Goal: Information Seeking & Learning: Learn about a topic

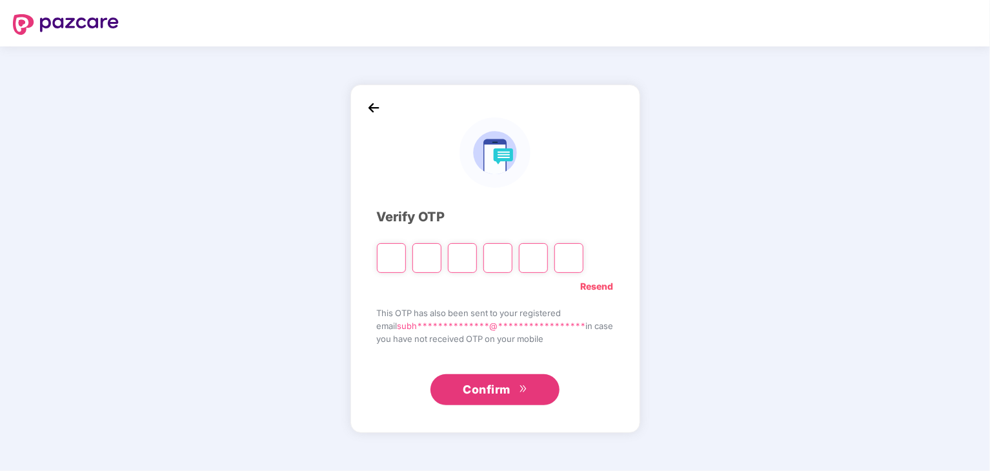
type input "*"
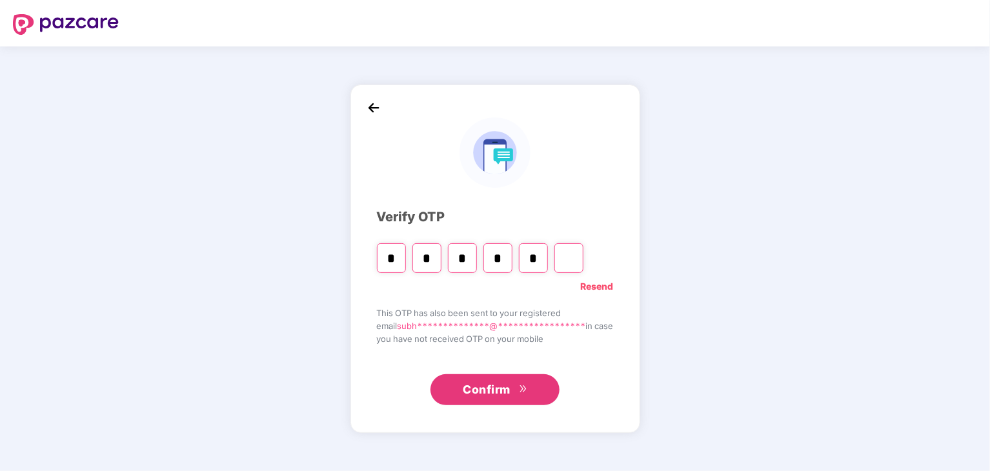
type input "*"
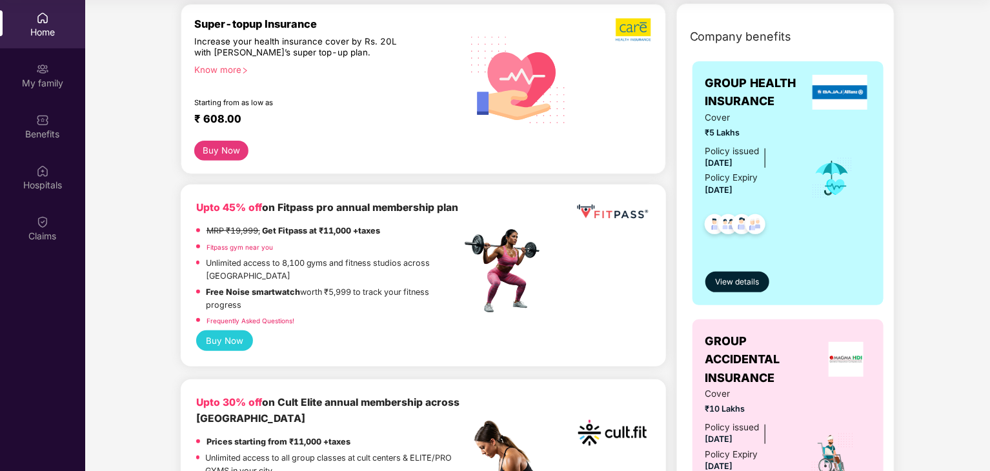
scroll to position [430, 0]
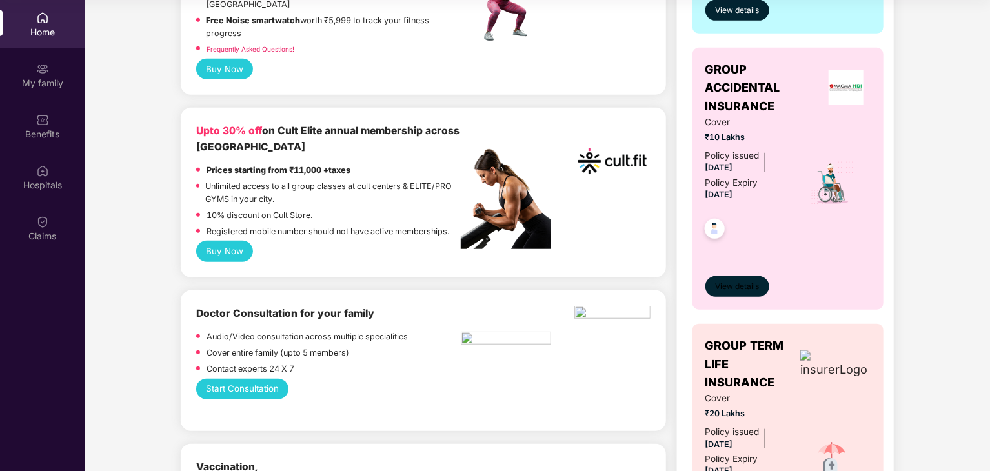
click at [738, 286] on span "View details" at bounding box center [737, 287] width 44 height 12
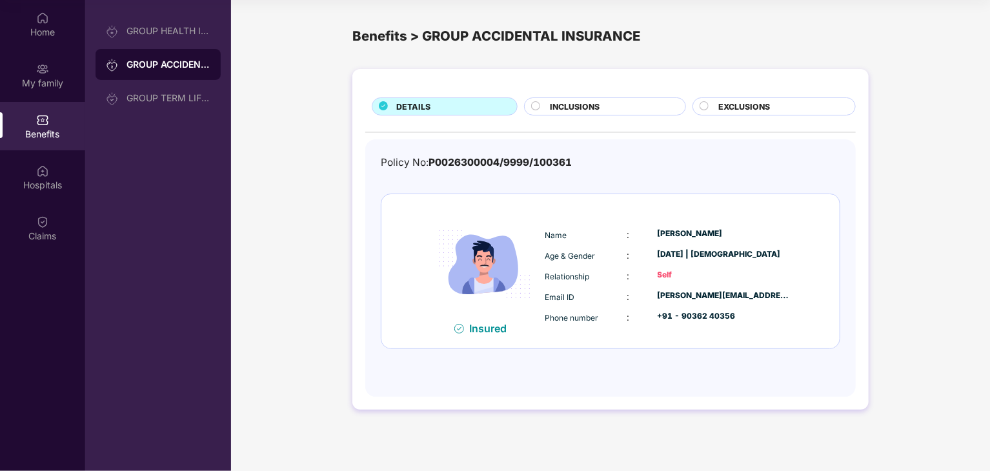
click at [482, 157] on span "P0026300004/9999/100361" at bounding box center [499, 162] width 143 height 12
click at [561, 108] on span "INCLUSIONS" at bounding box center [575, 107] width 50 height 12
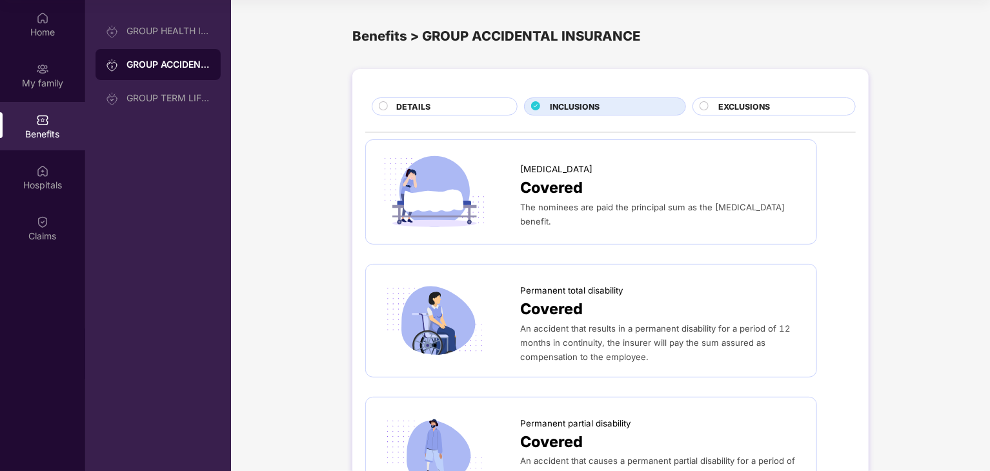
click at [743, 107] on span "EXCLUSIONS" at bounding box center [744, 107] width 52 height 12
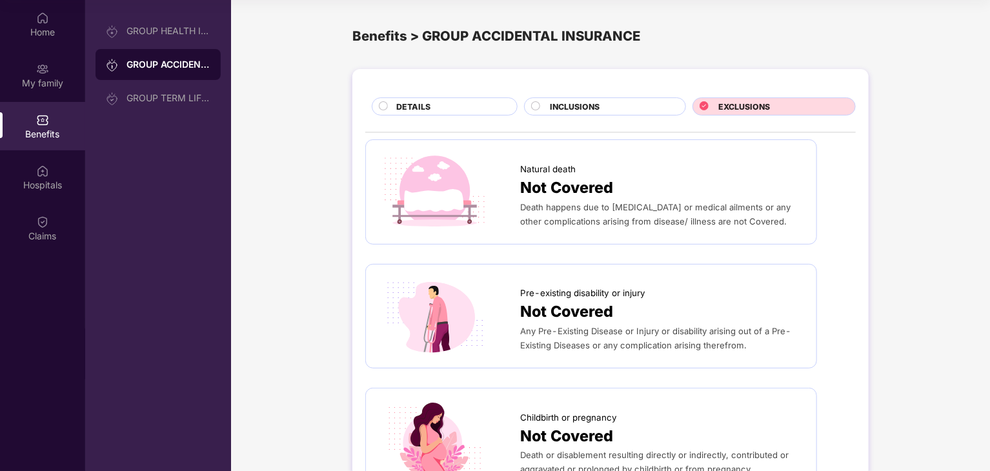
click at [444, 109] on div "DETAILS" at bounding box center [450, 108] width 121 height 14
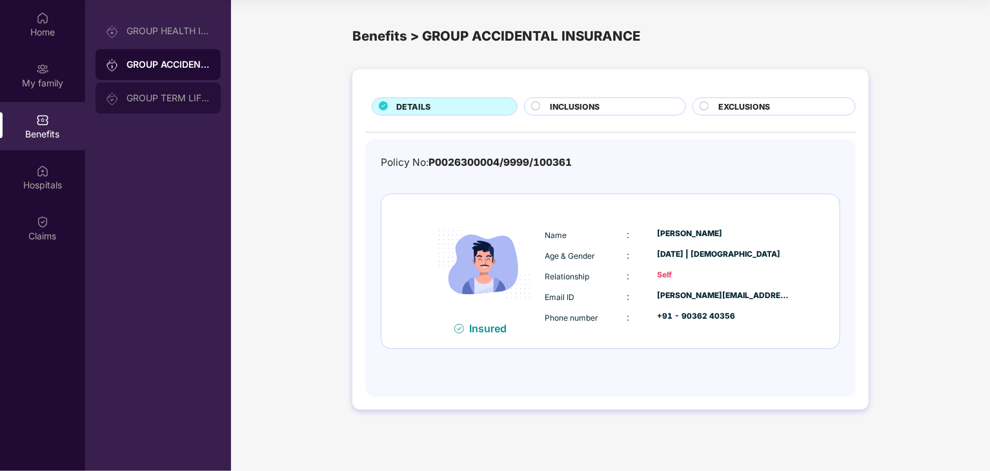
click at [152, 94] on div "GROUP TERM LIFE INSURANCE" at bounding box center [168, 98] width 84 height 10
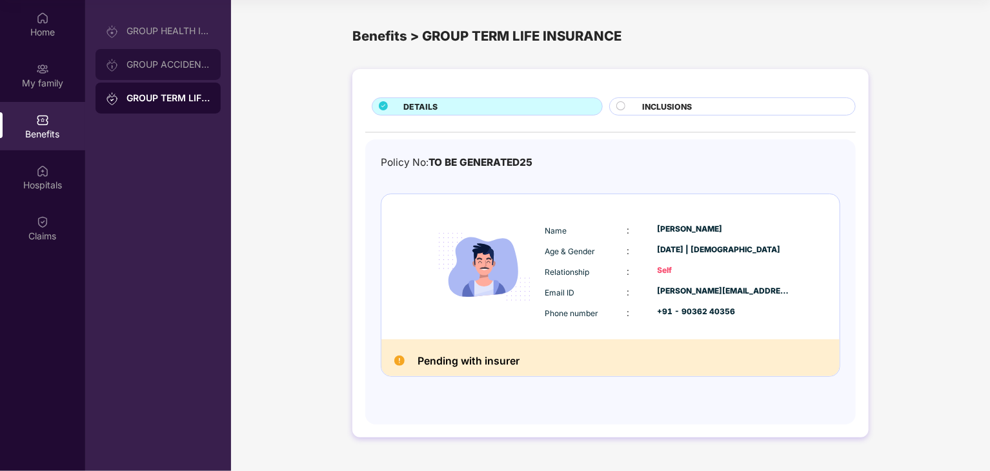
click at [164, 68] on div "GROUP ACCIDENTAL INSURANCE" at bounding box center [168, 64] width 84 height 10
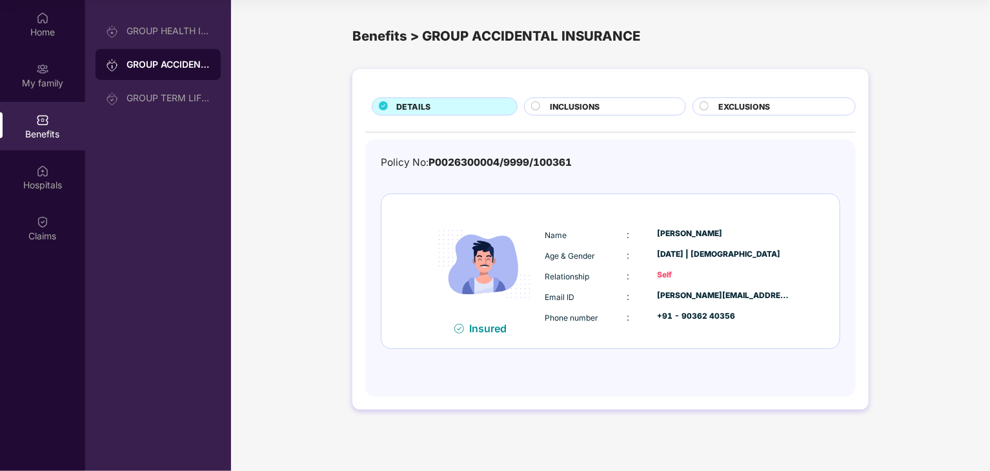
click at [465, 158] on span "P0026300004/9999/100361" at bounding box center [499, 162] width 143 height 12
click at [172, 30] on div "GROUP HEALTH INSURANCE" at bounding box center [168, 31] width 84 height 10
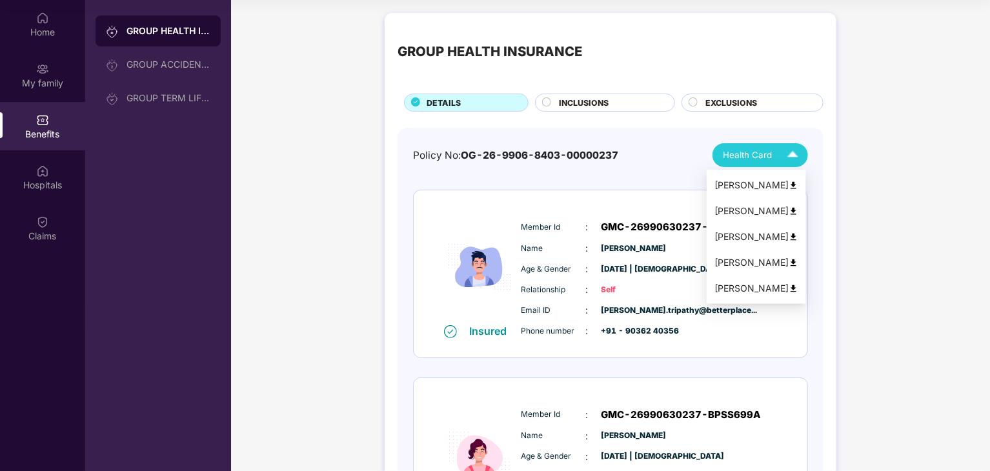
click at [770, 161] on span "Health Card" at bounding box center [746, 155] width 49 height 14
click at [798, 184] on img at bounding box center [793, 186] width 10 height 10
click at [783, 152] on img at bounding box center [792, 155] width 23 height 23
click at [798, 210] on img at bounding box center [793, 211] width 10 height 10
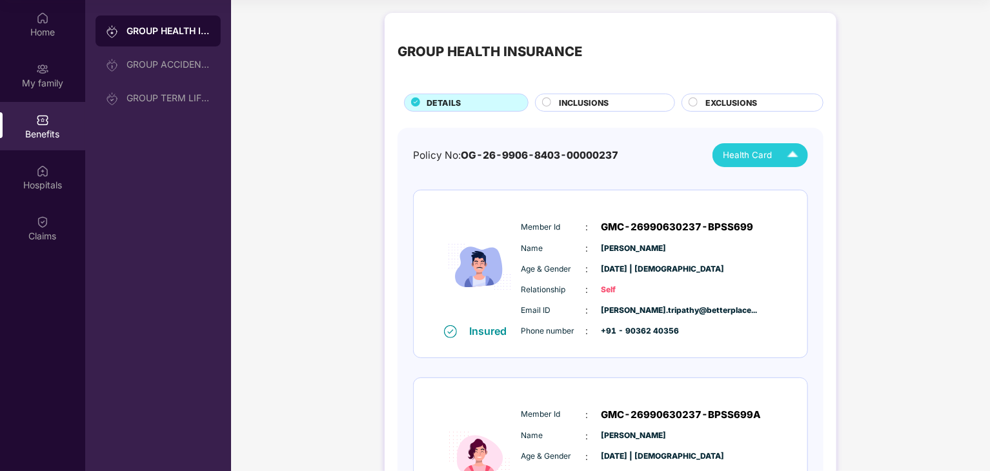
click at [772, 154] on div "Health Card" at bounding box center [762, 155] width 81 height 23
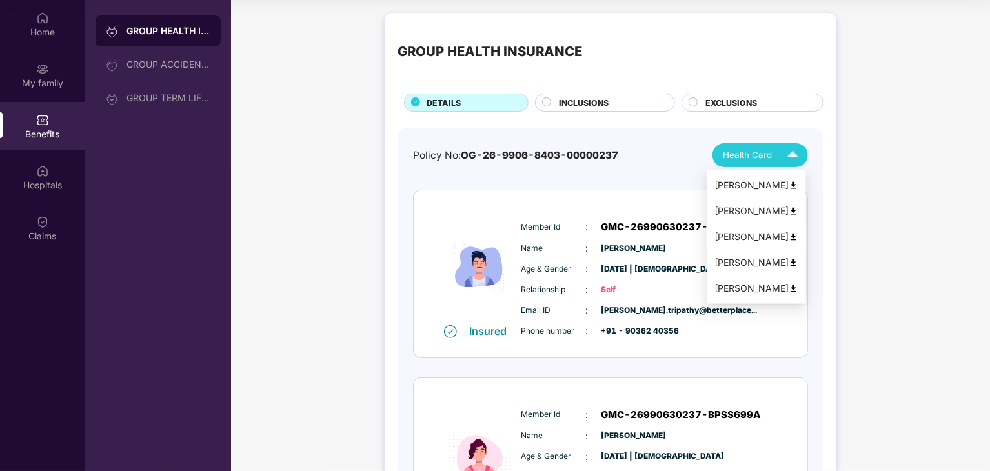
click at [798, 237] on img at bounding box center [793, 237] width 10 height 10
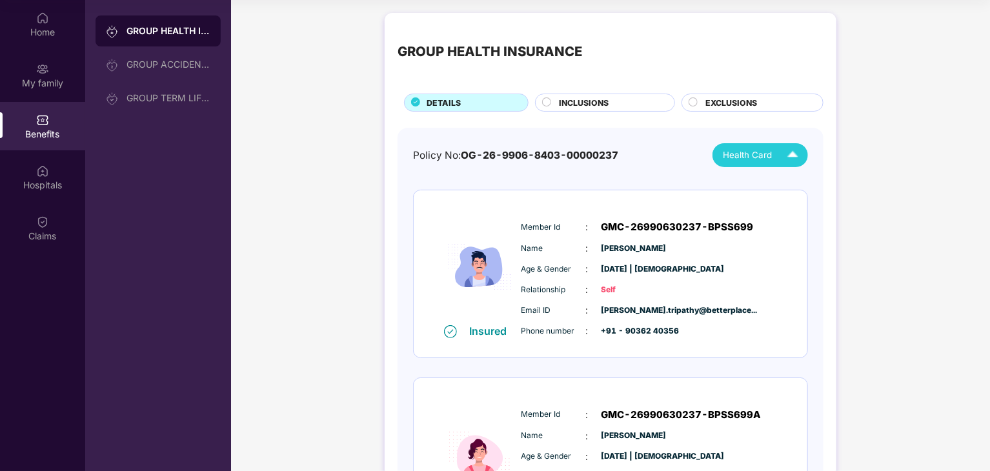
click at [779, 148] on div "Health Card" at bounding box center [762, 155] width 81 height 23
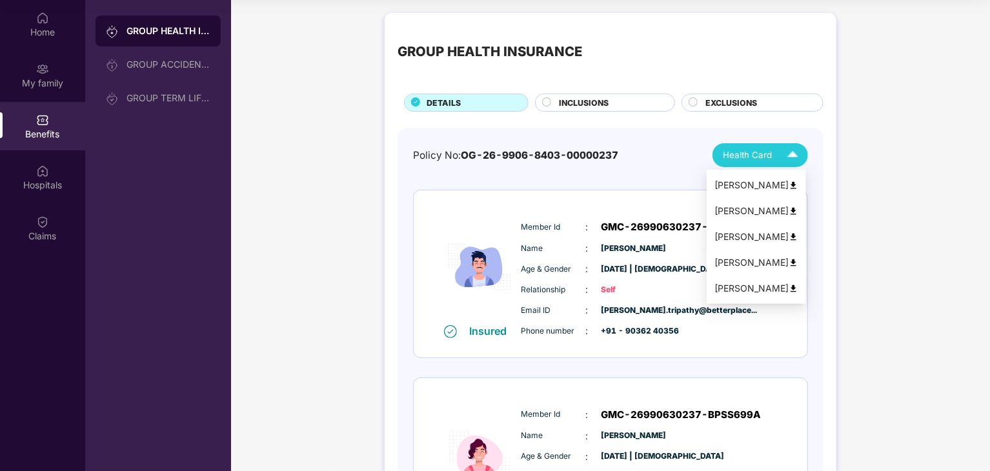
click at [798, 261] on img at bounding box center [793, 263] width 10 height 10
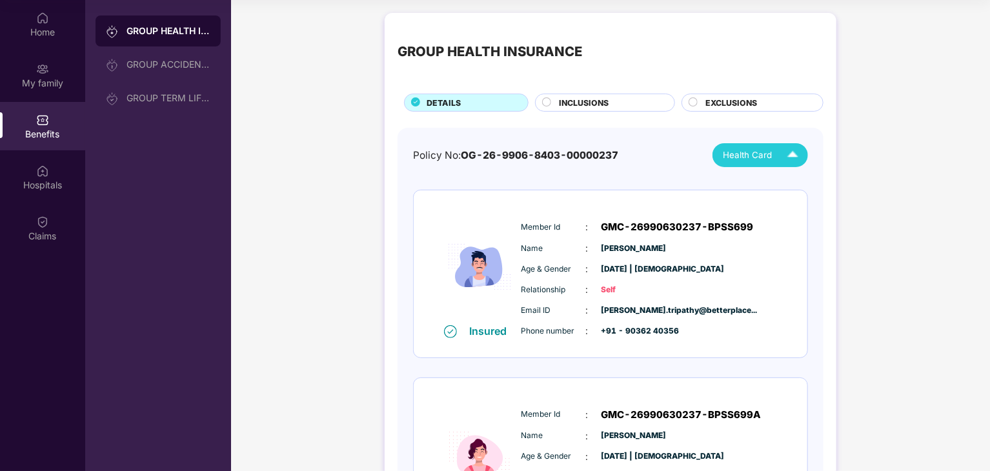
click at [756, 150] on span "Health Card" at bounding box center [746, 155] width 49 height 14
click at [773, 157] on div "Health Card" at bounding box center [762, 155] width 81 height 23
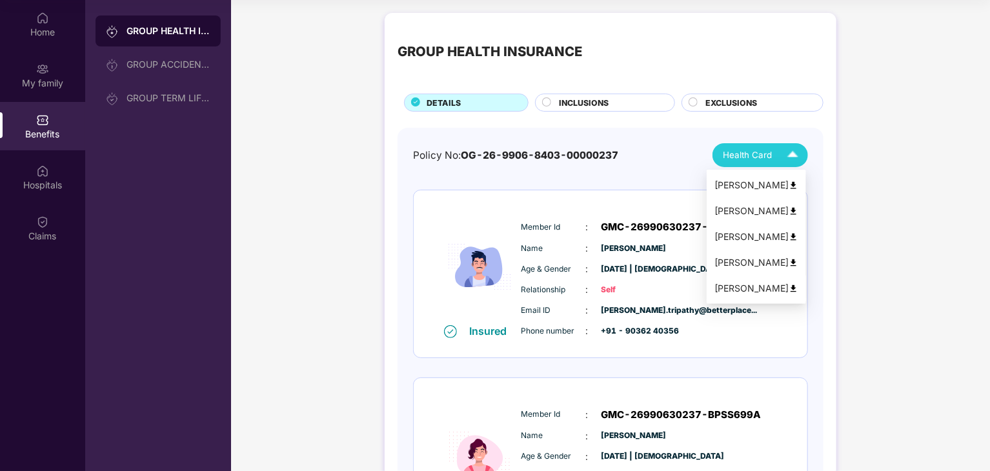
click at [798, 285] on img at bounding box center [793, 289] width 10 height 10
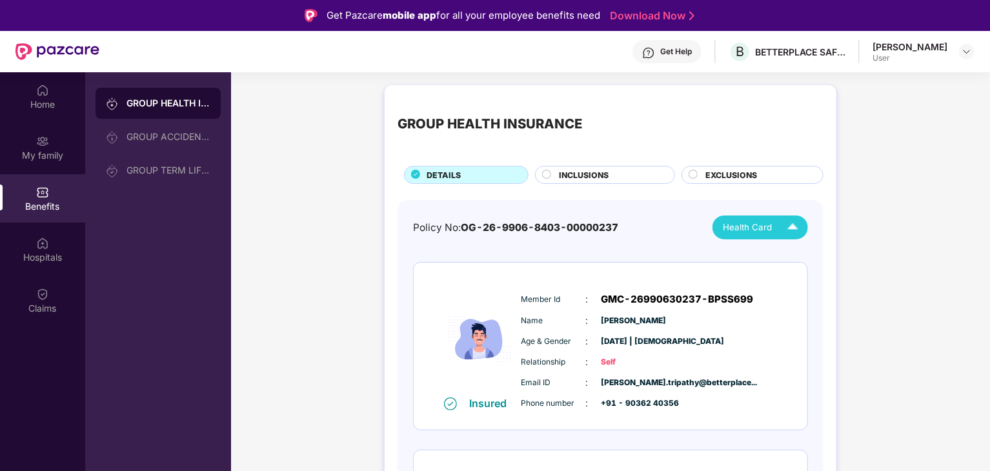
click at [926, 44] on div "[PERSON_NAME]" at bounding box center [909, 47] width 75 height 12
click at [981, 57] on header "Get Help B BETTERPLACE SAFETY SOLUTIONS PRIVATE LIMITED [PERSON_NAME] User" at bounding box center [495, 51] width 990 height 41
click at [970, 50] on img at bounding box center [966, 51] width 10 height 10
click at [837, 83] on div "Logout" at bounding box center [906, 82] width 168 height 25
